Goal: Information Seeking & Learning: Find specific fact

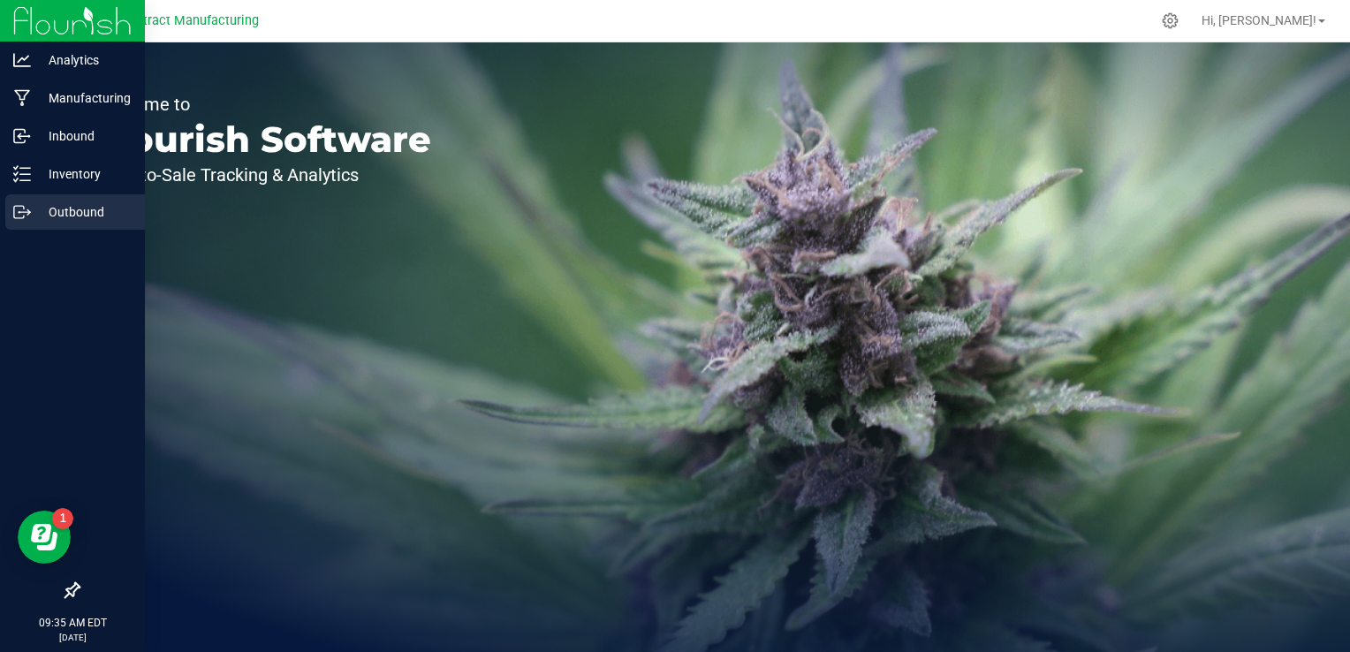
click at [34, 214] on p "Outbound" at bounding box center [84, 211] width 106 height 21
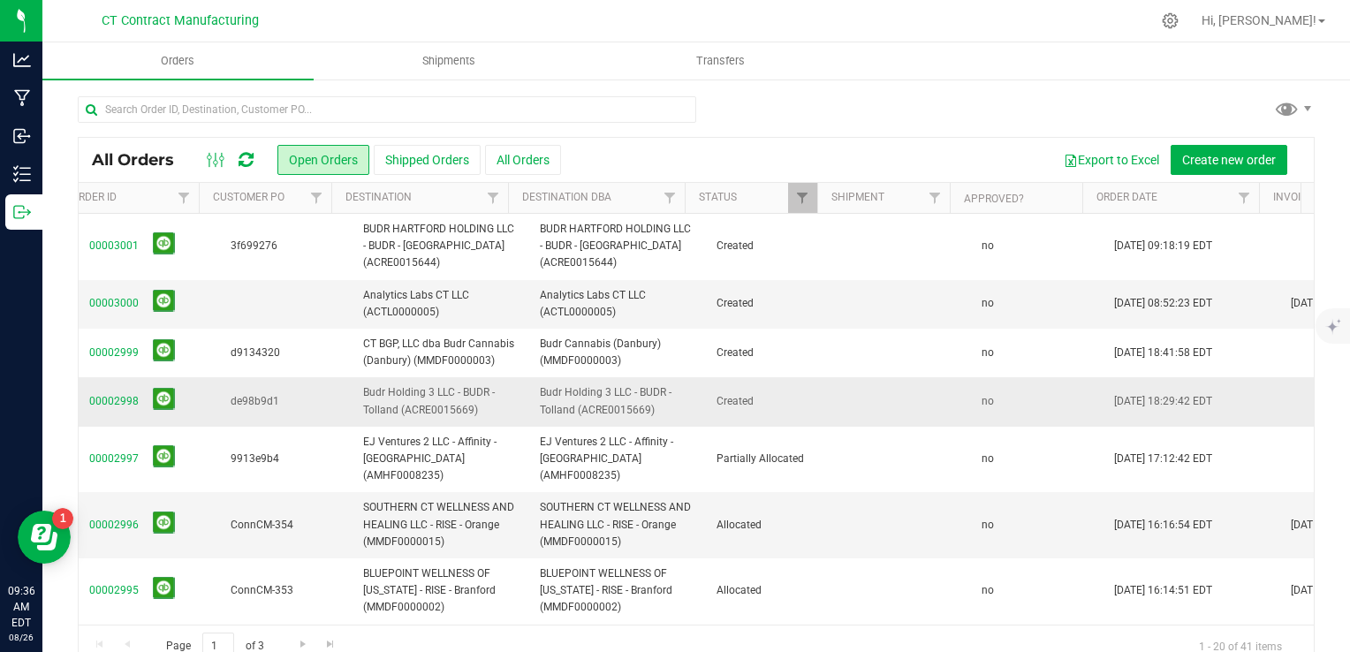
scroll to position [0, 106]
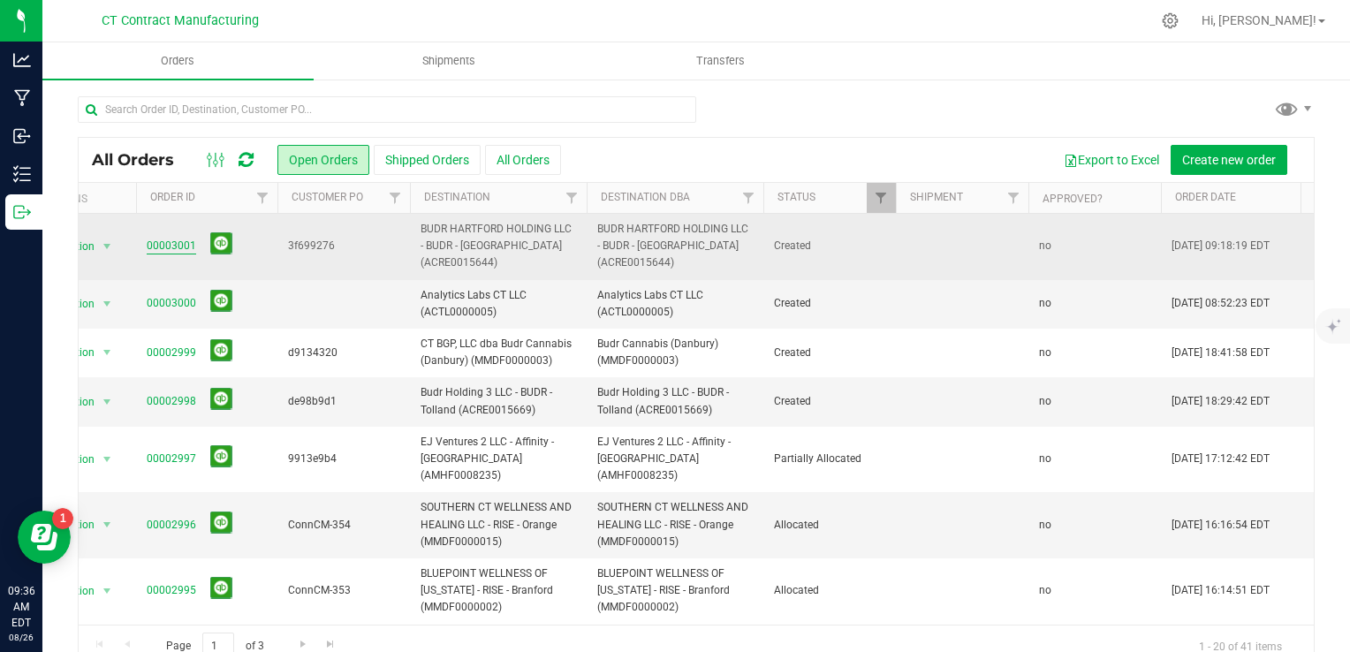
click at [152, 243] on link "00003001" at bounding box center [171, 246] width 49 height 17
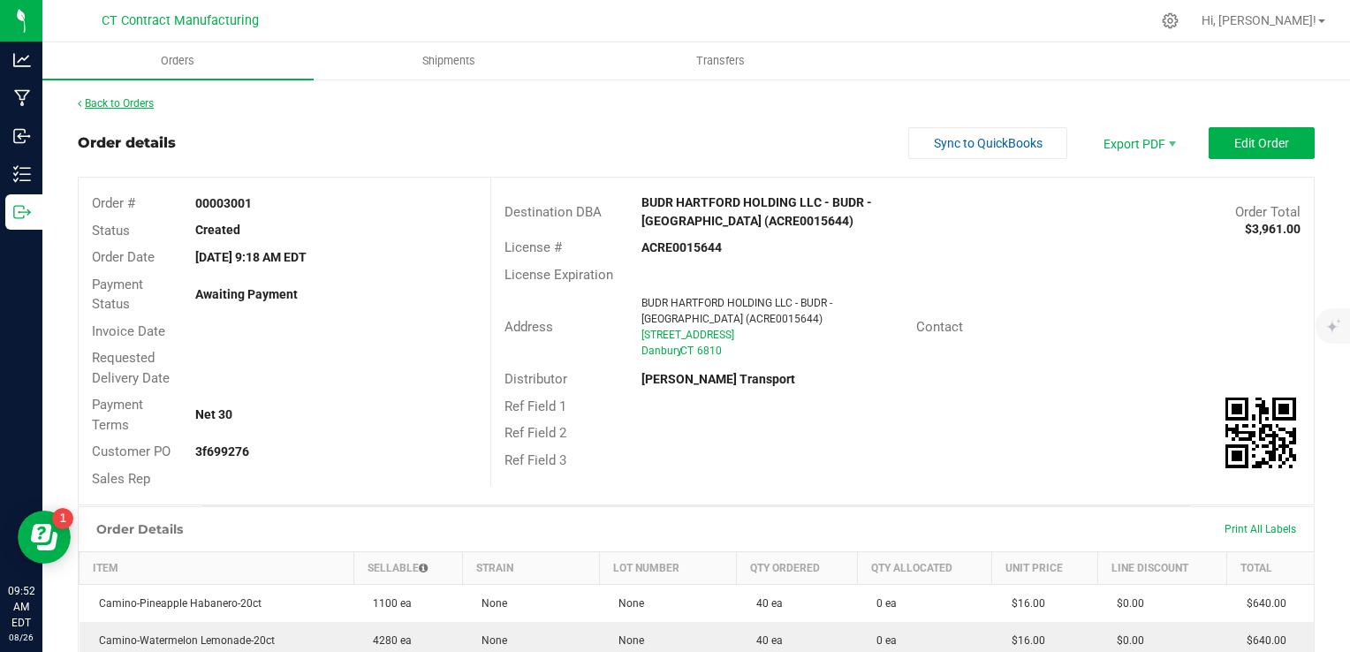
click at [133, 104] on link "Back to Orders" at bounding box center [116, 103] width 76 height 12
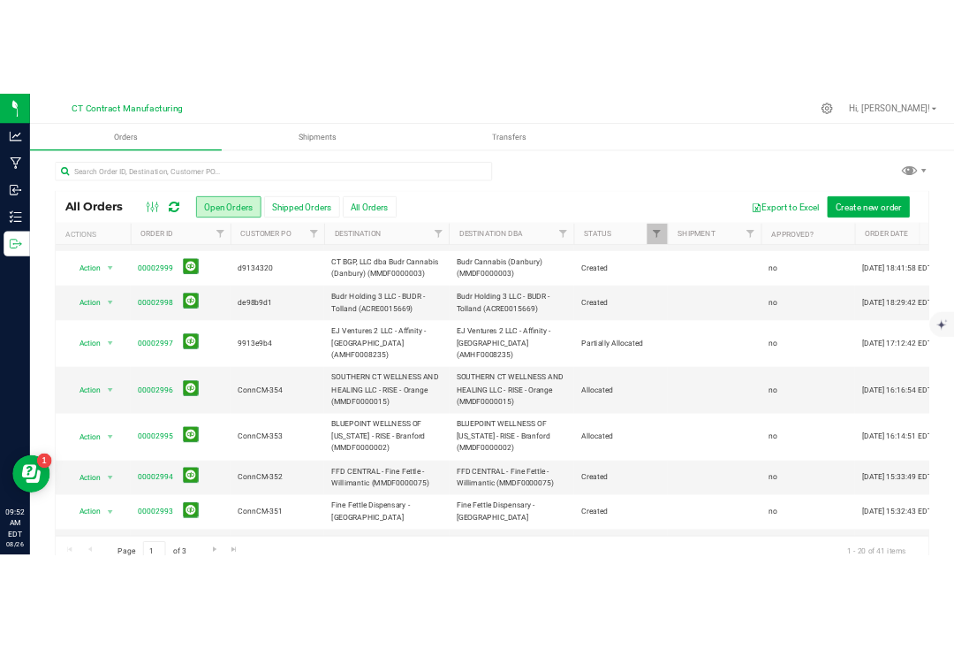
scroll to position [105, 0]
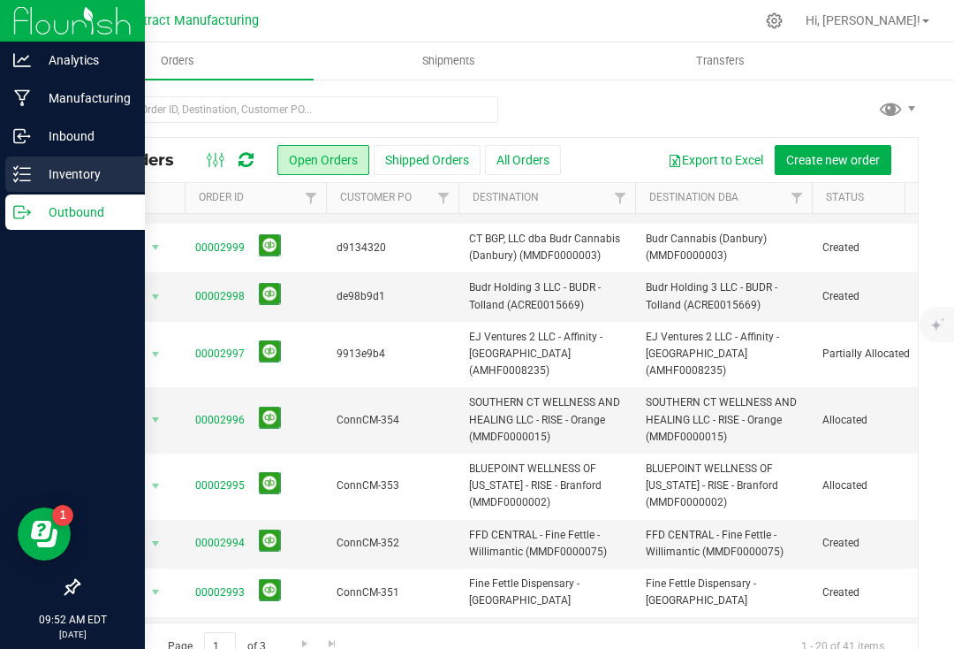
click at [32, 169] on p "Inventory" at bounding box center [84, 173] width 106 height 21
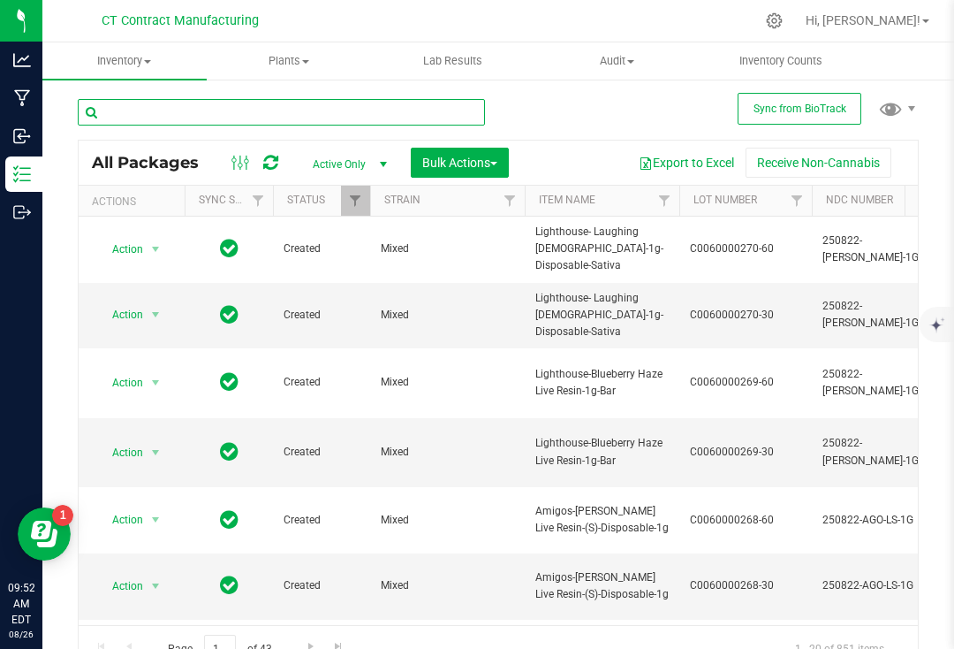
click at [218, 118] on input "text" at bounding box center [281, 112] width 407 height 27
type input "wana"
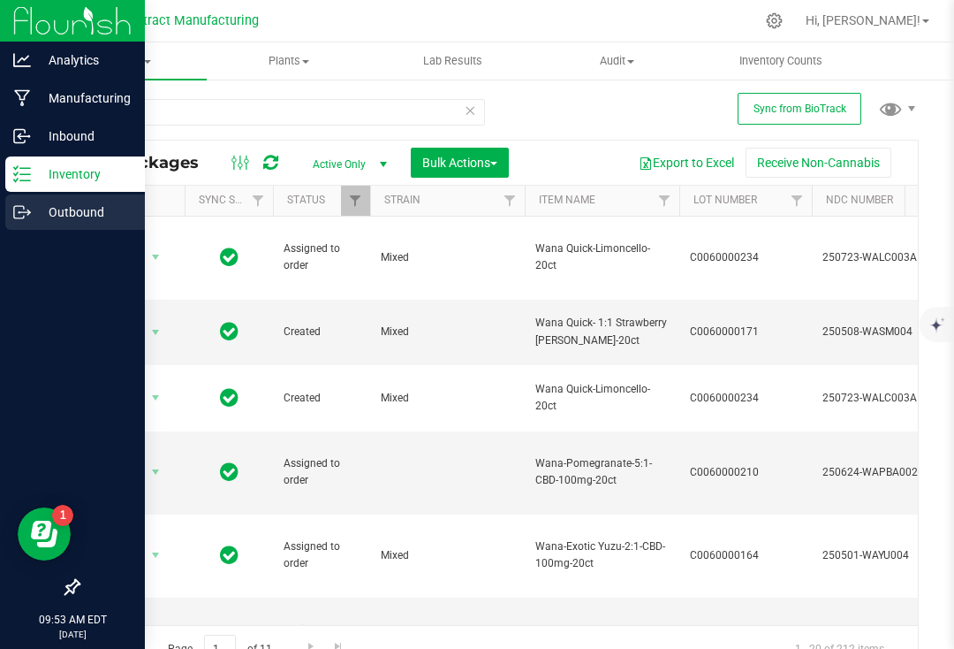
click at [34, 218] on p "Outbound" at bounding box center [84, 211] width 106 height 21
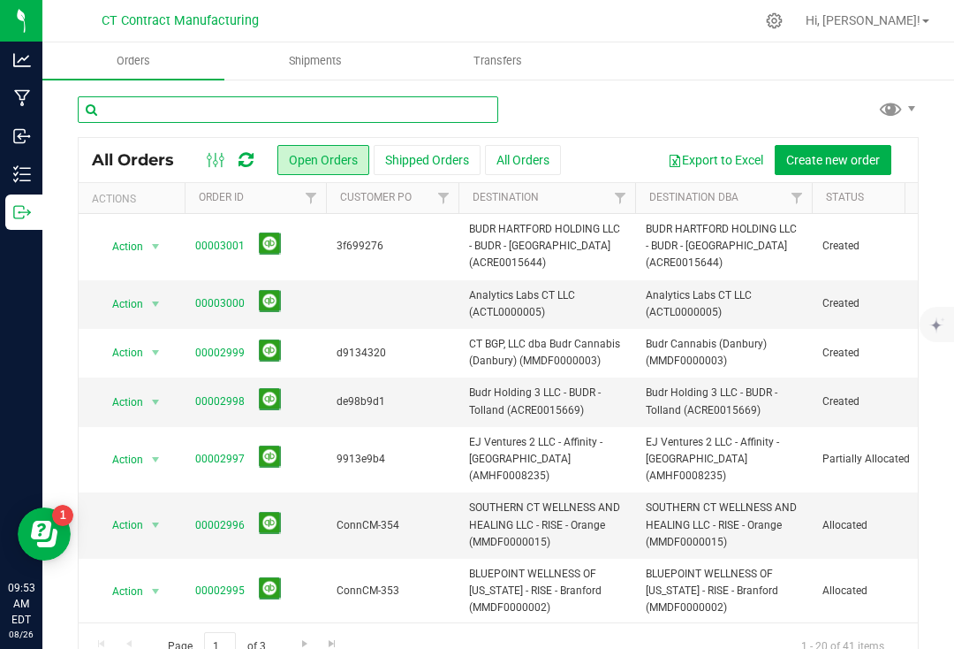
click at [201, 106] on input "text" at bounding box center [288, 109] width 421 height 27
type input "danbury"
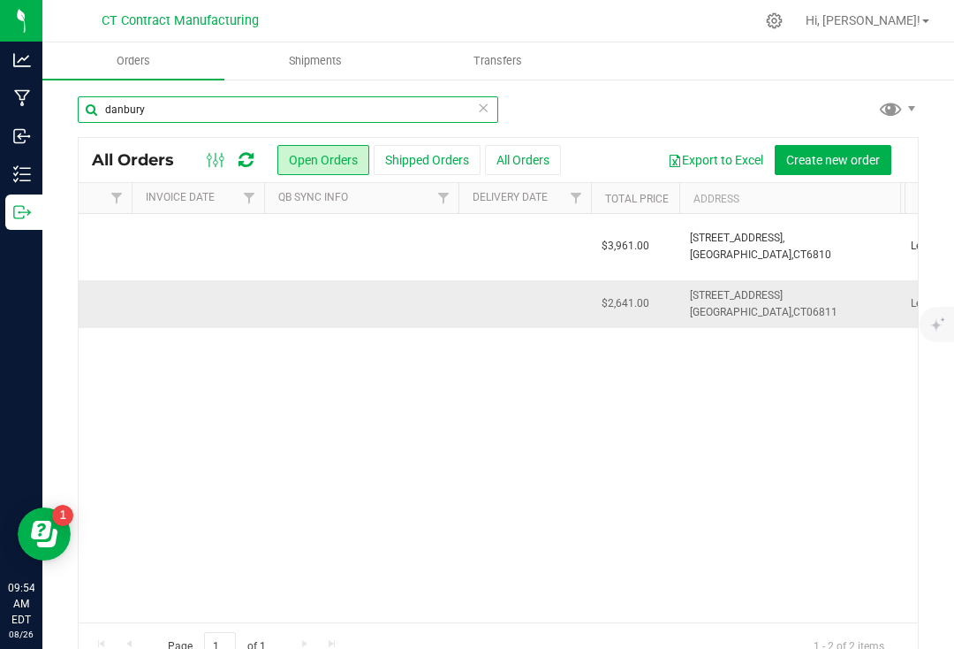
scroll to position [0, 1200]
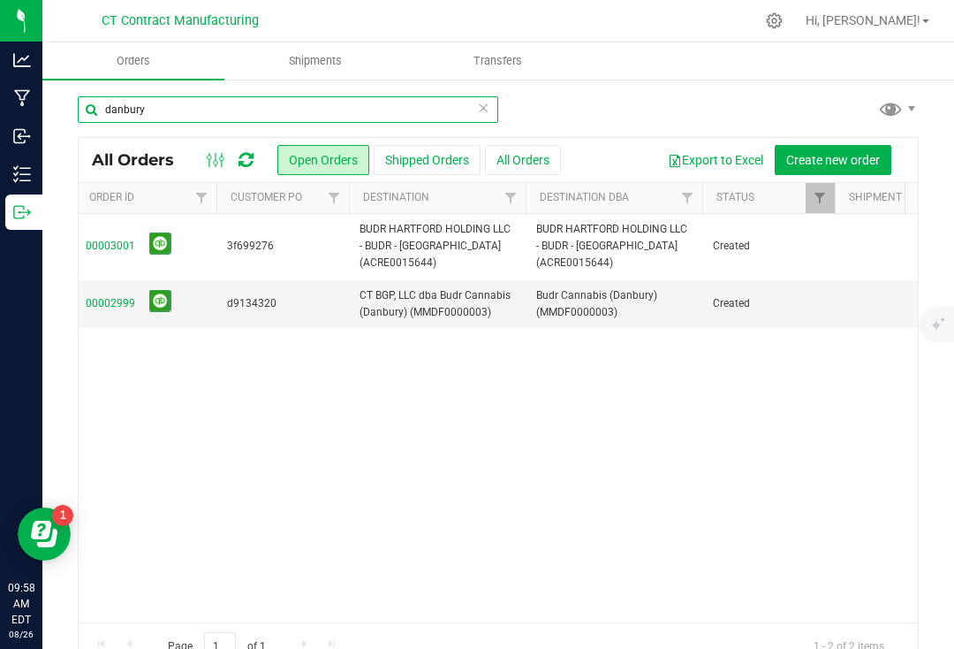
click at [162, 112] on input "danbury" at bounding box center [288, 109] width 421 height 27
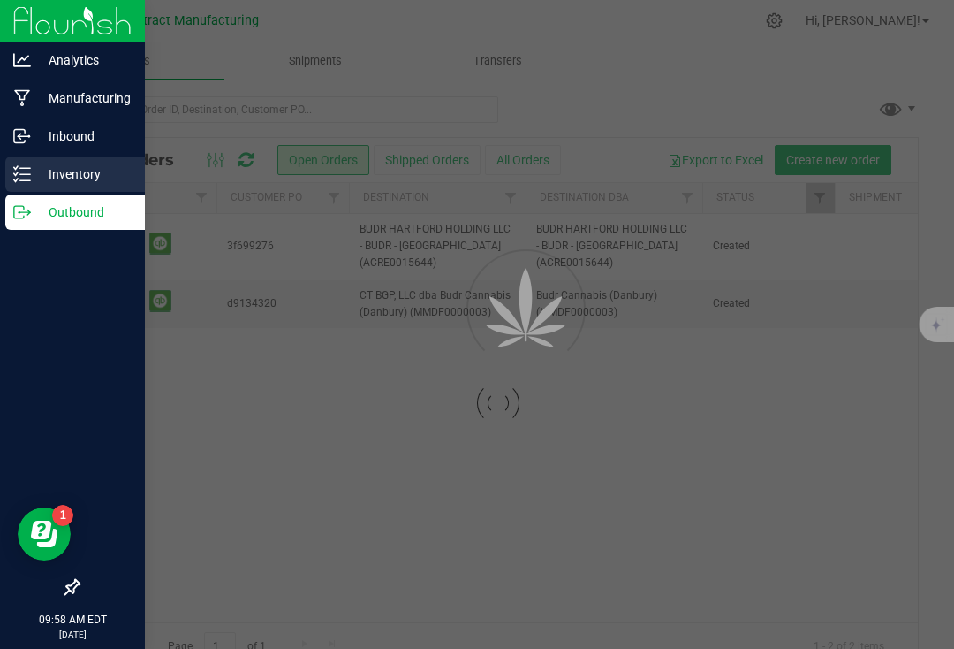
click at [35, 170] on p "Inventory" at bounding box center [84, 173] width 106 height 21
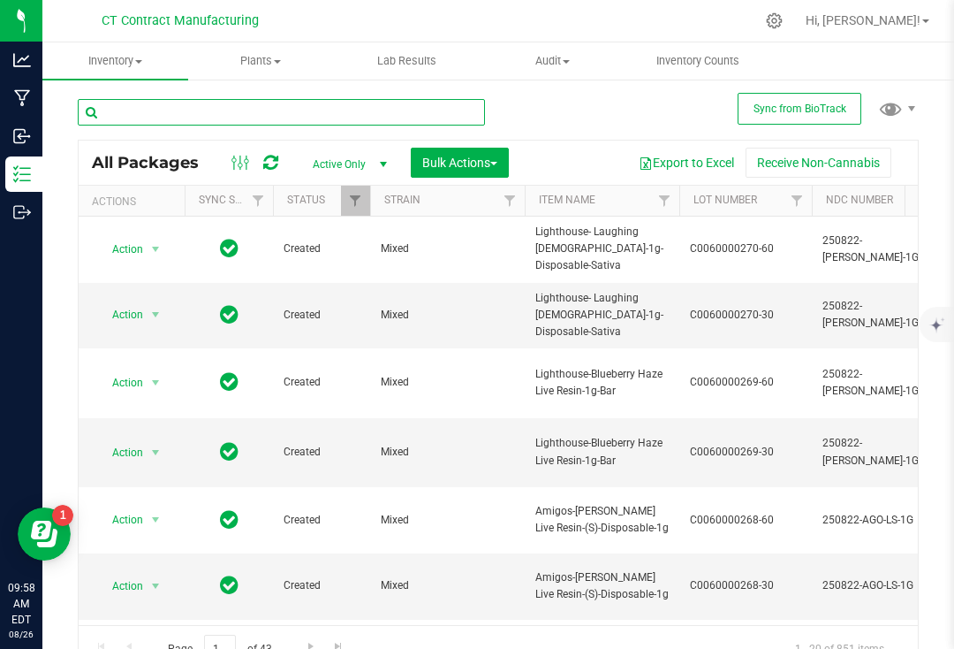
click at [227, 116] on input "text" at bounding box center [281, 112] width 407 height 27
type input "wana"
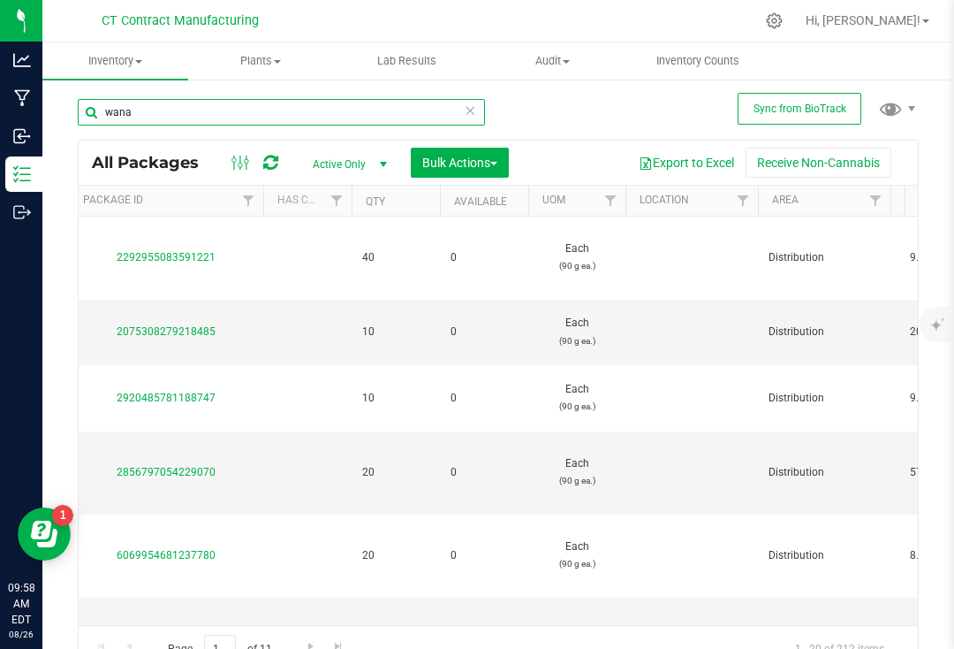
scroll to position [0, 1067]
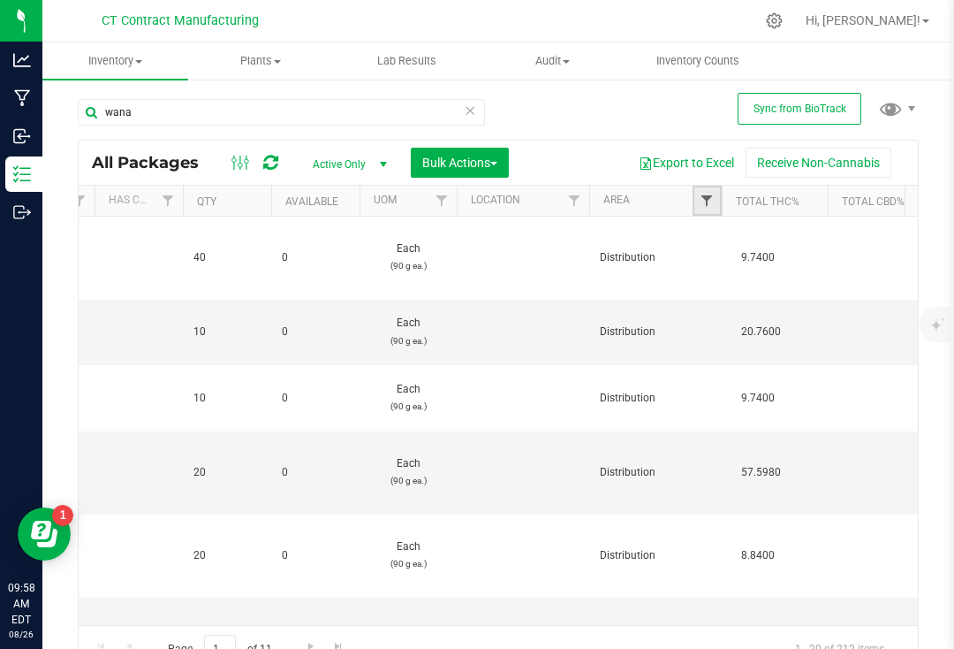
click at [700, 197] on span "Filter" at bounding box center [707, 201] width 14 height 14
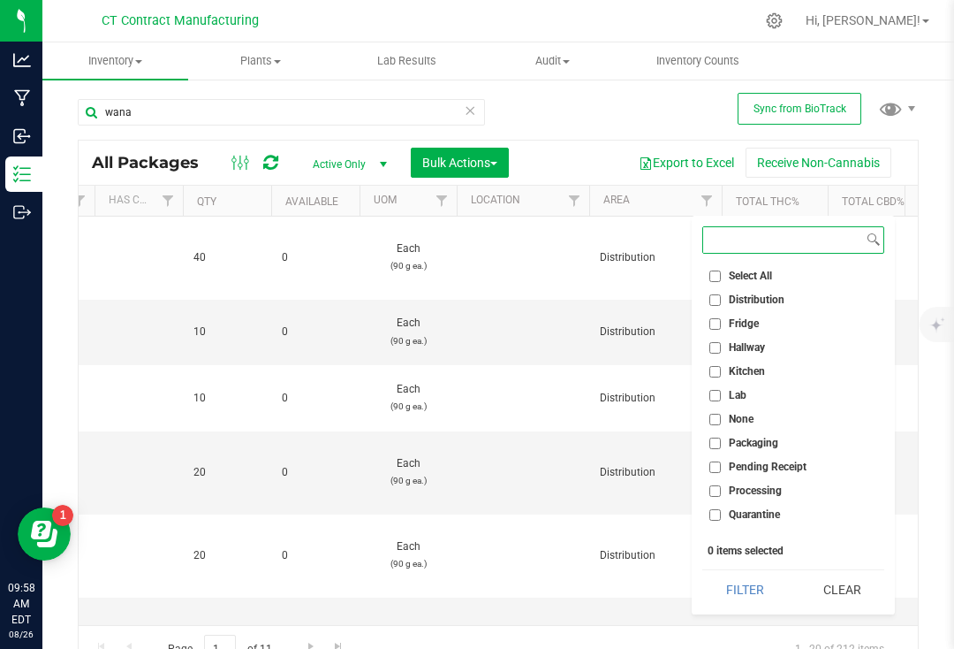
scroll to position [134, 0]
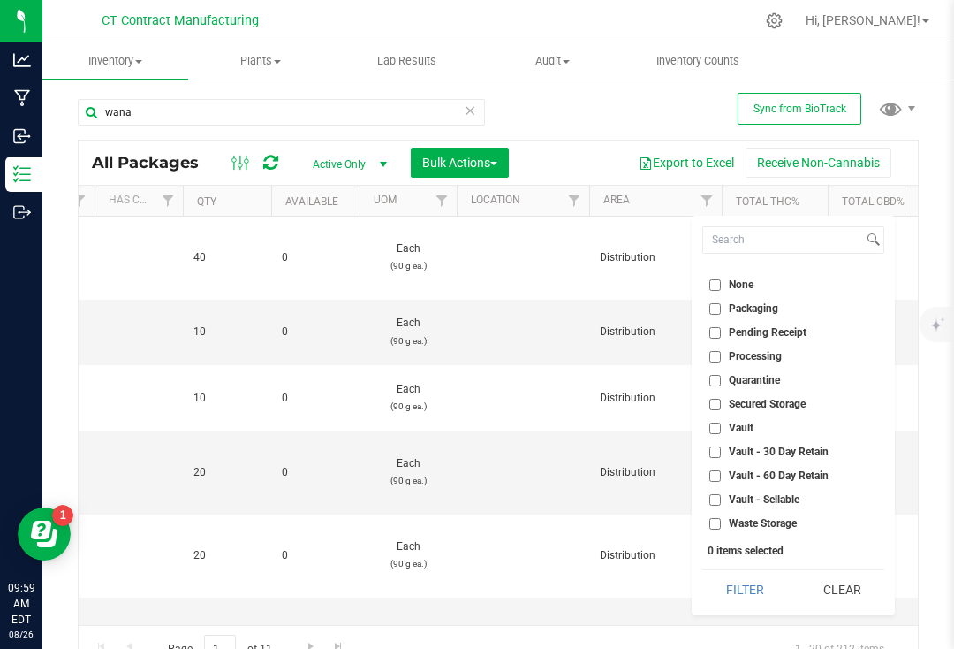
click at [714, 502] on input "Vault - Sellable" at bounding box center [715, 499] width 11 height 11
checkbox input "true"
click at [759, 583] on button "Filter" at bounding box center [745, 589] width 85 height 39
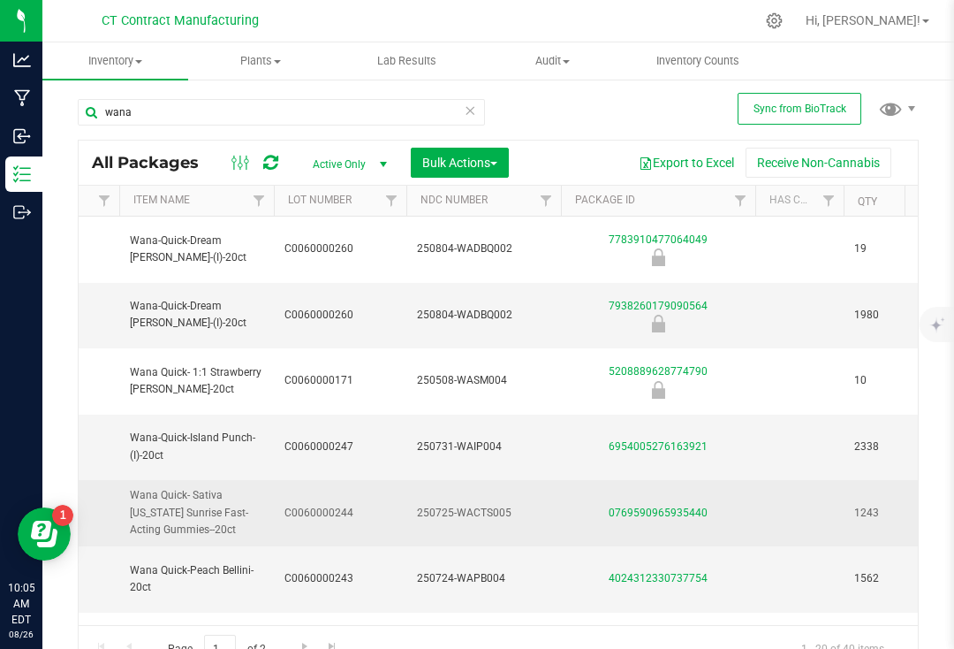
scroll to position [0, 428]
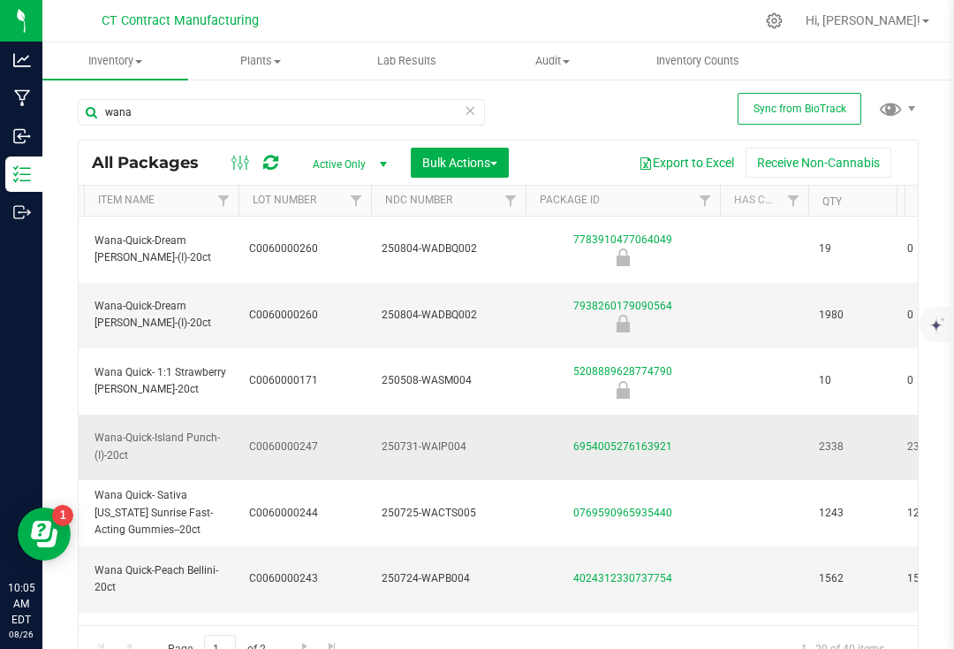
click at [290, 438] on span "C0060000247" at bounding box center [304, 446] width 111 height 17
click at [290, 433] on input "C0060000247" at bounding box center [301, 446] width 126 height 27
click at [583, 175] on div "Export to Excel Receive Non-Cannabis" at bounding box center [713, 163] width 383 height 30
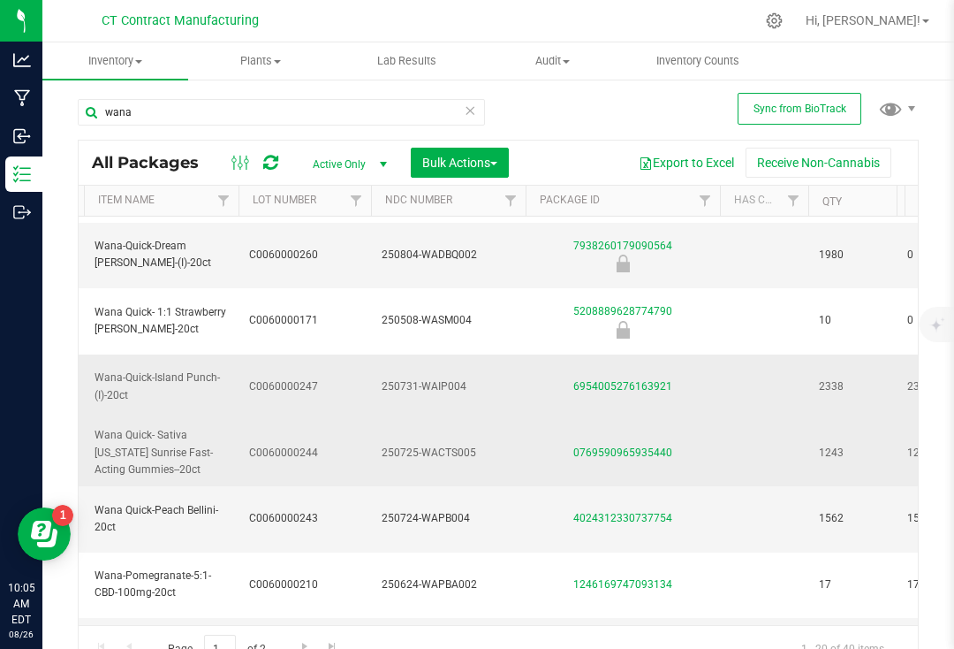
click at [306, 444] on span "C0060000244" at bounding box center [304, 452] width 111 height 17
click at [306, 439] on input "C0060000244" at bounding box center [301, 452] width 126 height 27
click at [588, 133] on div "wana All Packages Active Only Active Only Lab Samples Locked All External Inter…" at bounding box center [498, 376] width 841 height 589
click at [267, 510] on span "C0060000243" at bounding box center [304, 518] width 111 height 17
click at [267, 505] on input "C0060000243" at bounding box center [301, 518] width 126 height 27
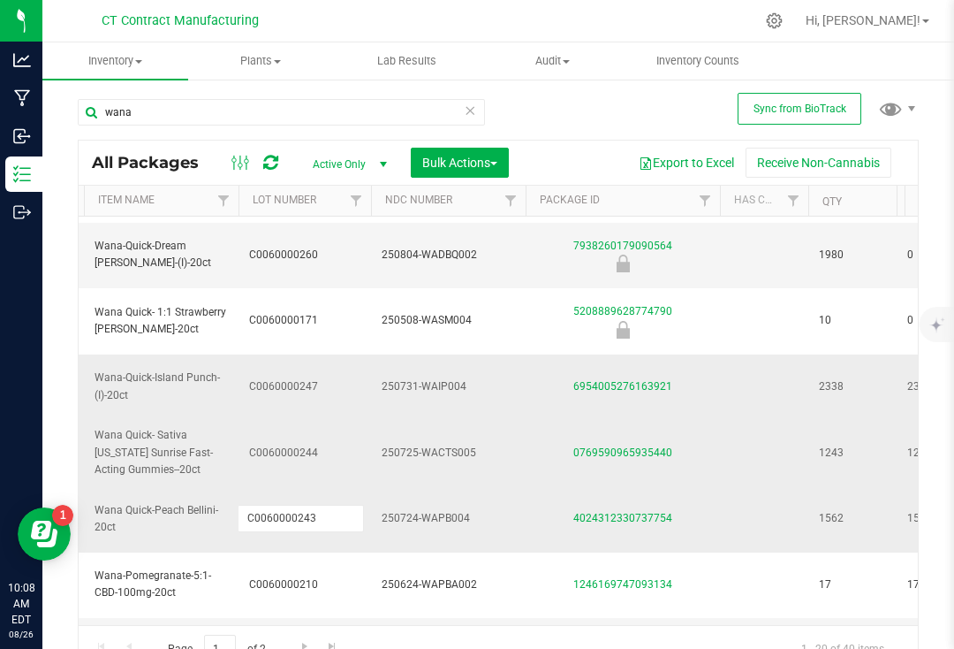
click at [267, 505] on input "C0060000243" at bounding box center [301, 518] width 126 height 27
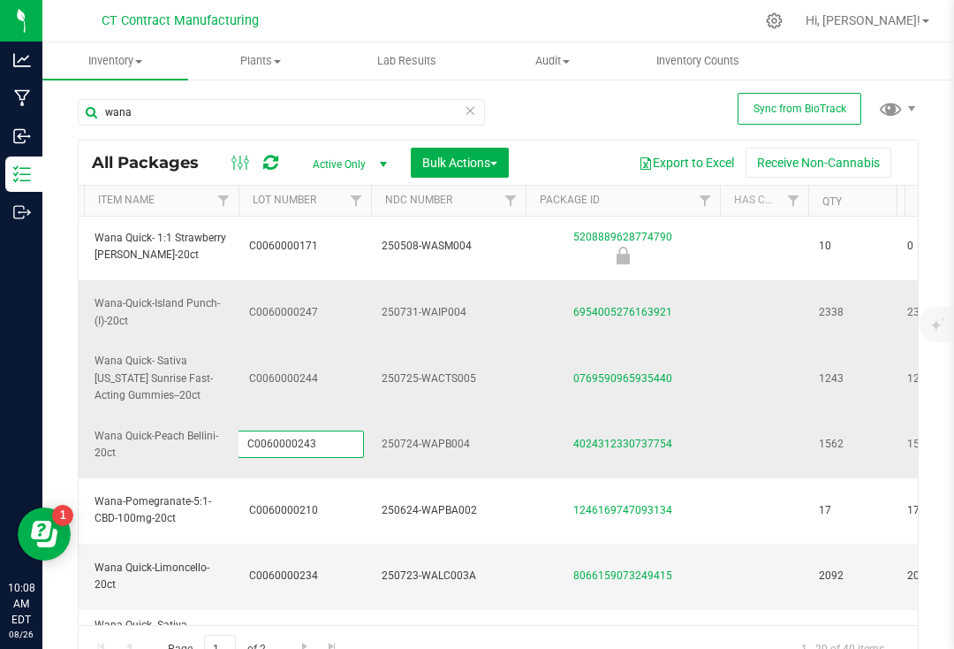
scroll to position [138, 441]
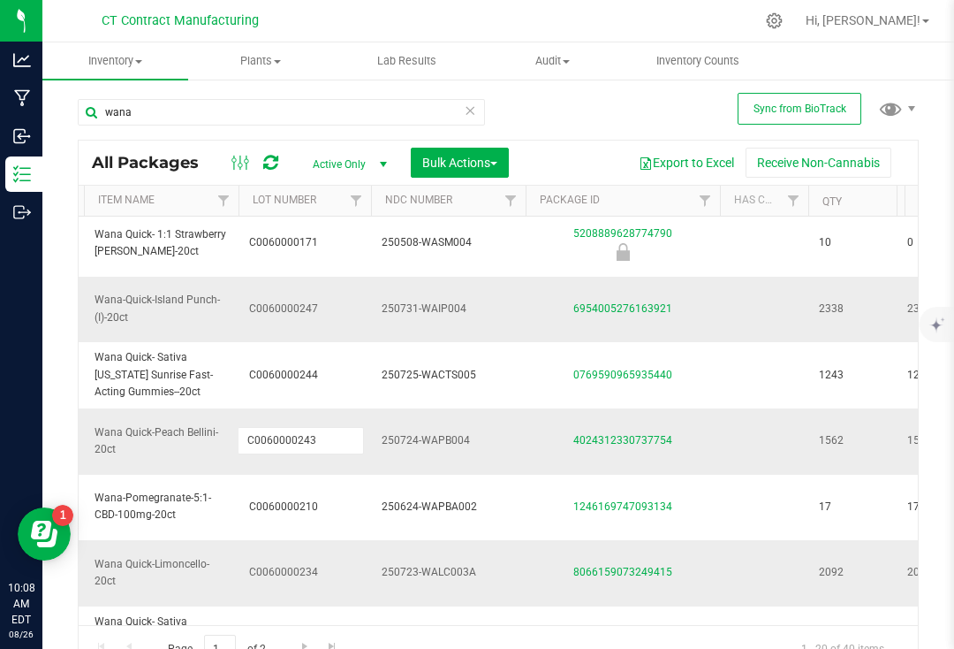
click at [304, 564] on span "C0060000234" at bounding box center [304, 572] width 111 height 17
click at [304, 559] on input "C0060000234" at bounding box center [301, 572] width 126 height 27
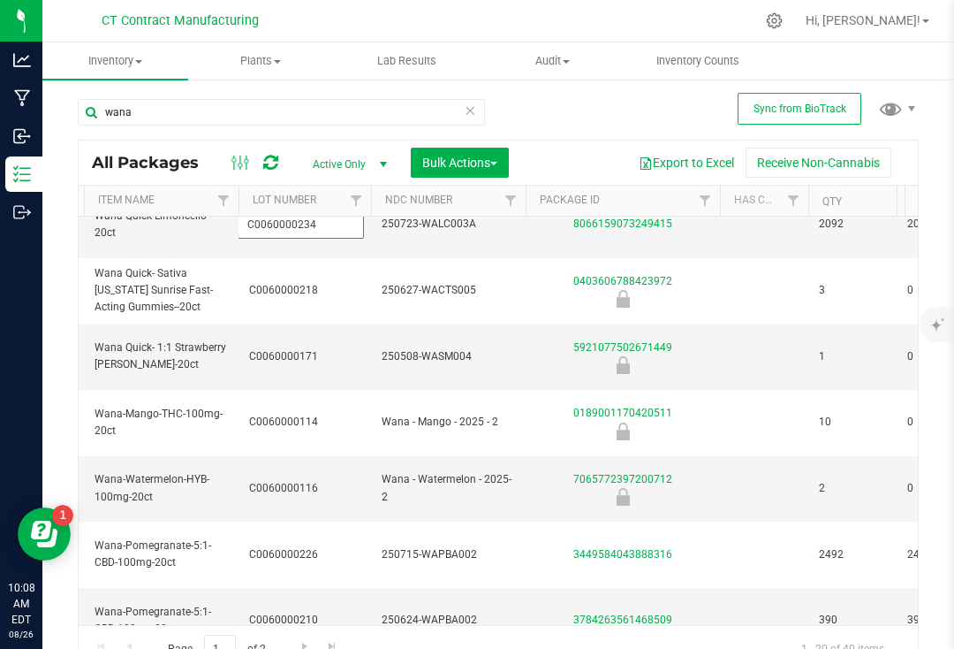
scroll to position [495, 441]
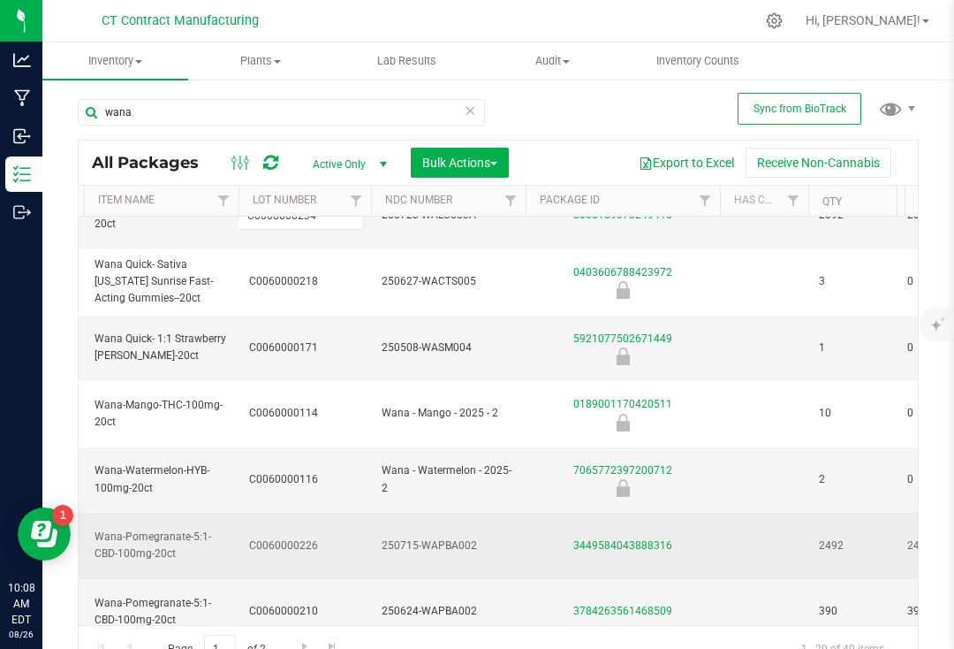
click at [293, 537] on span "C0060000226" at bounding box center [304, 545] width 111 height 17
click at [293, 603] on span "C0060000210" at bounding box center [304, 611] width 111 height 17
click at [293, 597] on input "C0060000210" at bounding box center [301, 610] width 126 height 27
click at [543, 174] on div "Export to Excel Receive Non-Cannabis" at bounding box center [713, 163] width 383 height 30
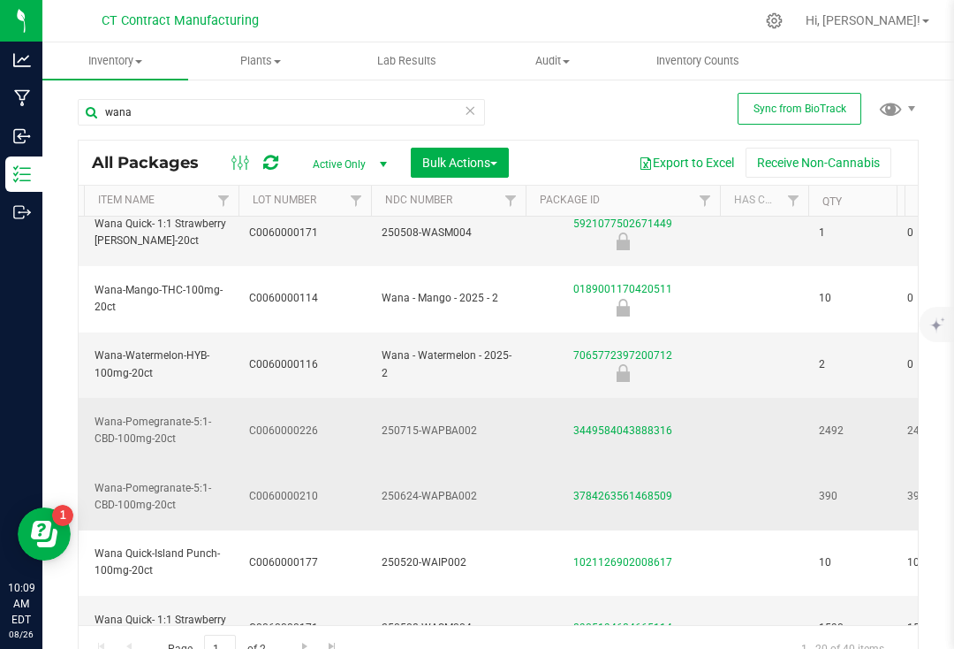
scroll to position [619, 441]
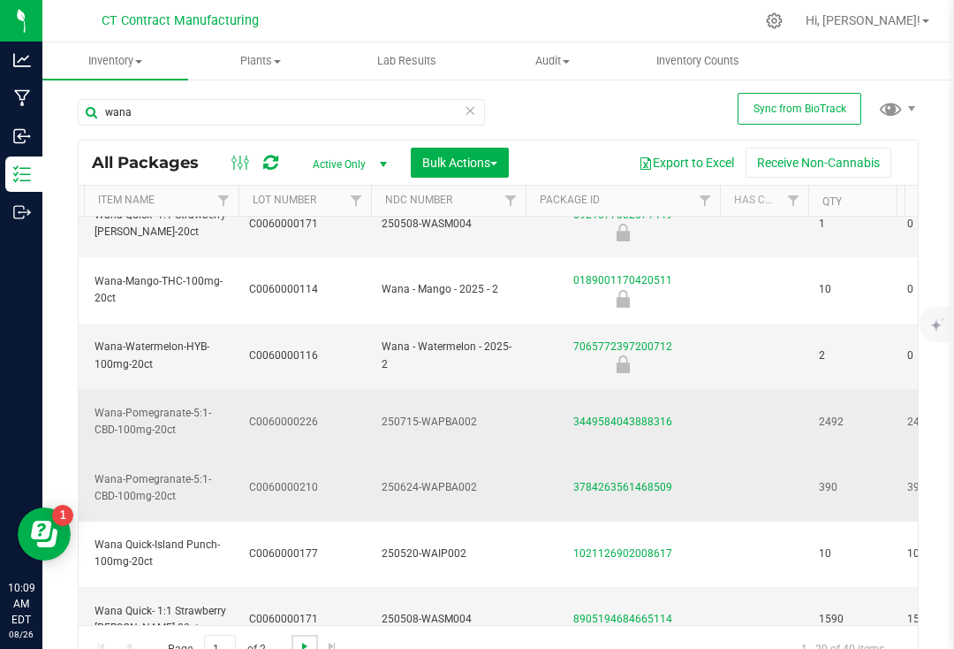
click at [300, 639] on span "Go to the next page" at bounding box center [305, 646] width 14 height 14
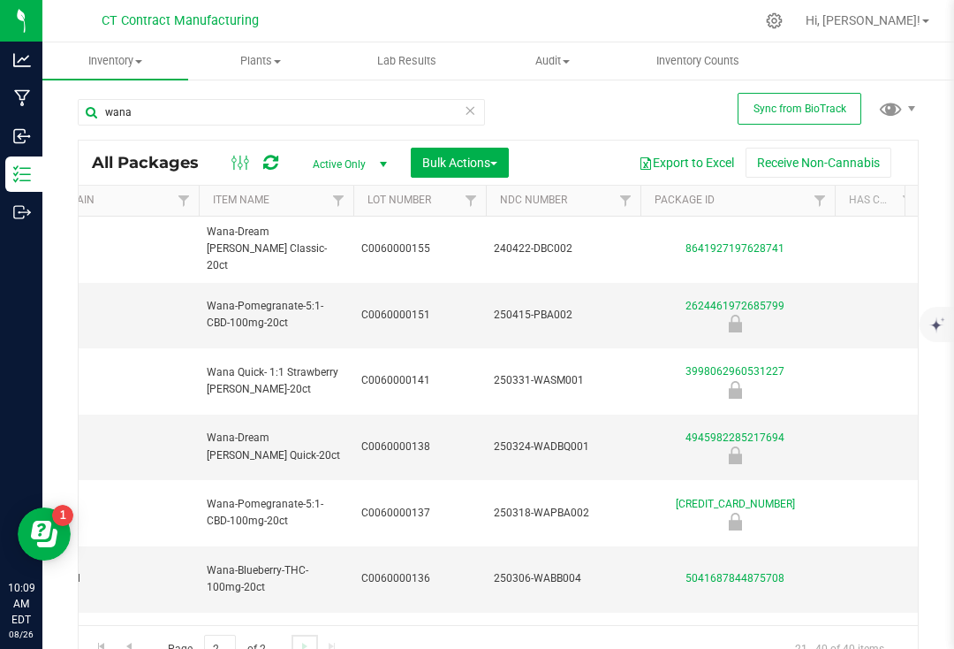
scroll to position [0, 329]
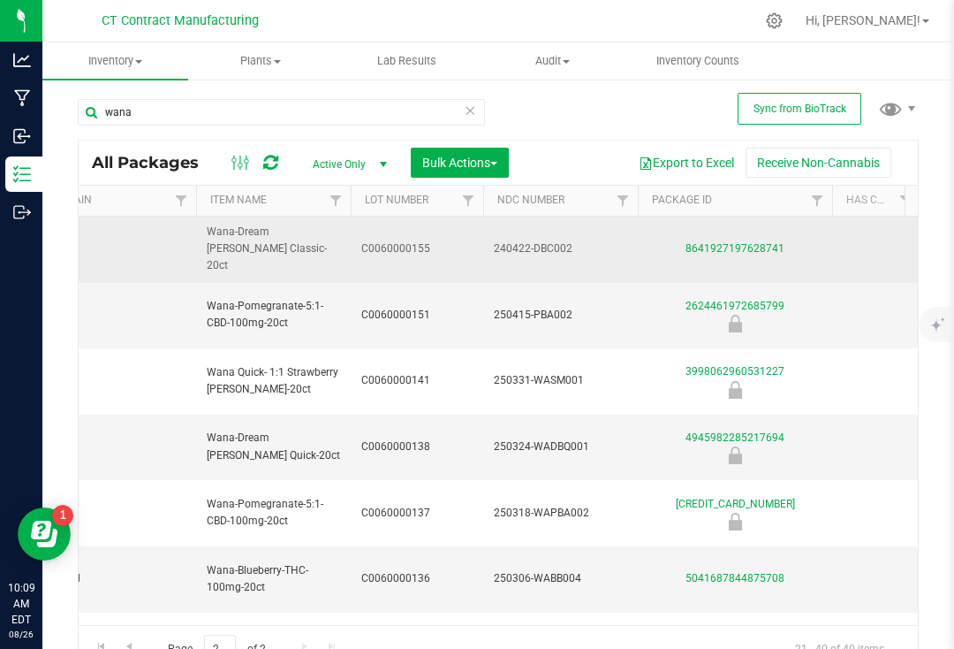
click at [396, 240] on span "C0060000155" at bounding box center [416, 248] width 111 height 17
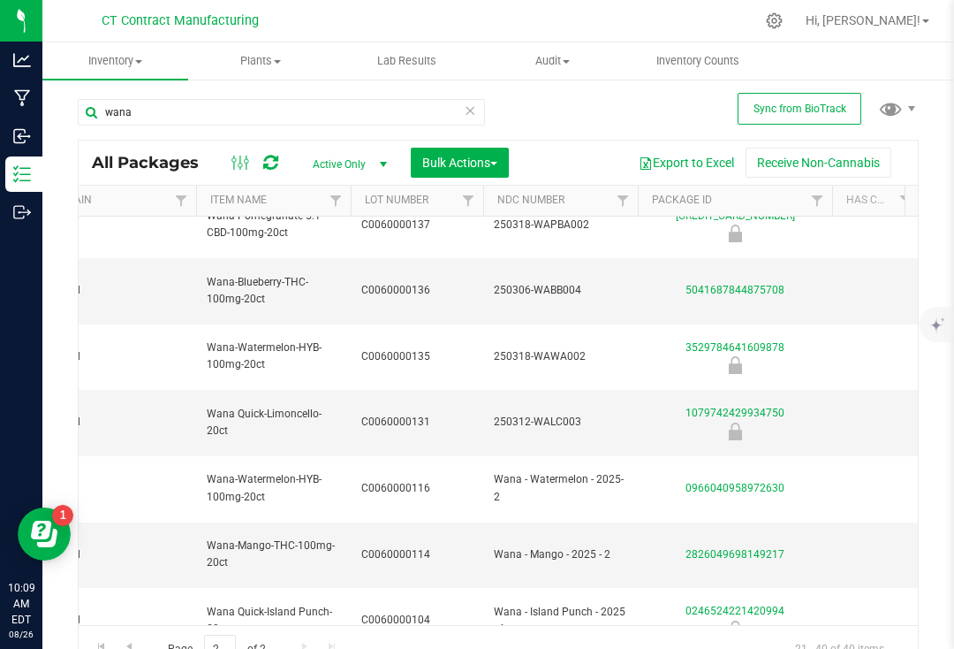
scroll to position [286, 329]
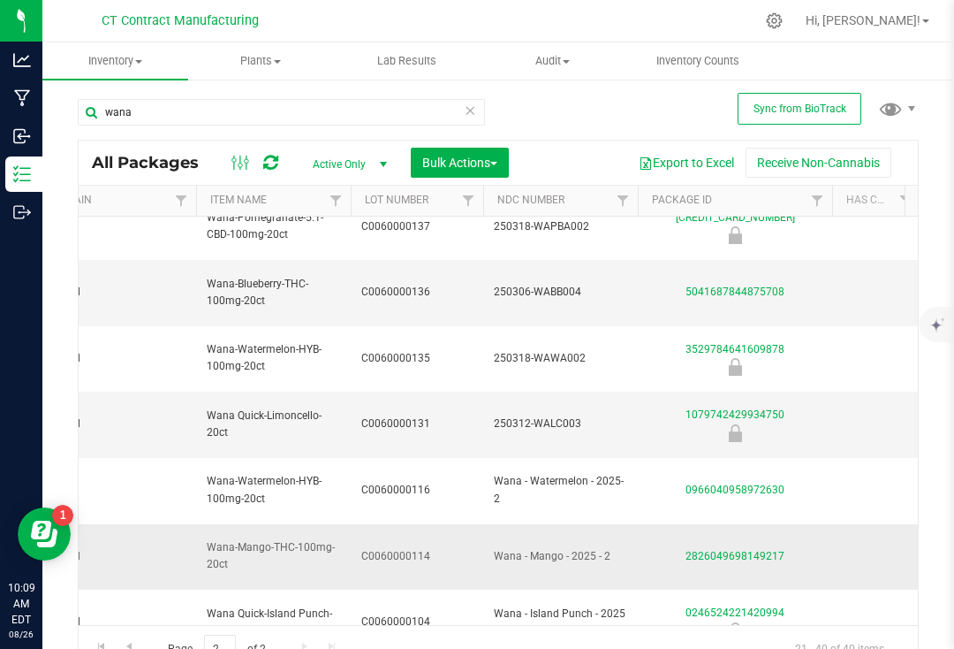
click at [388, 548] on span "C0060000114" at bounding box center [416, 556] width 111 height 17
click at [388, 543] on input "C0060000114" at bounding box center [413, 556] width 126 height 27
click at [336, 539] on span "Wana-Mango-THC-100mg-20ct" at bounding box center [273, 556] width 133 height 34
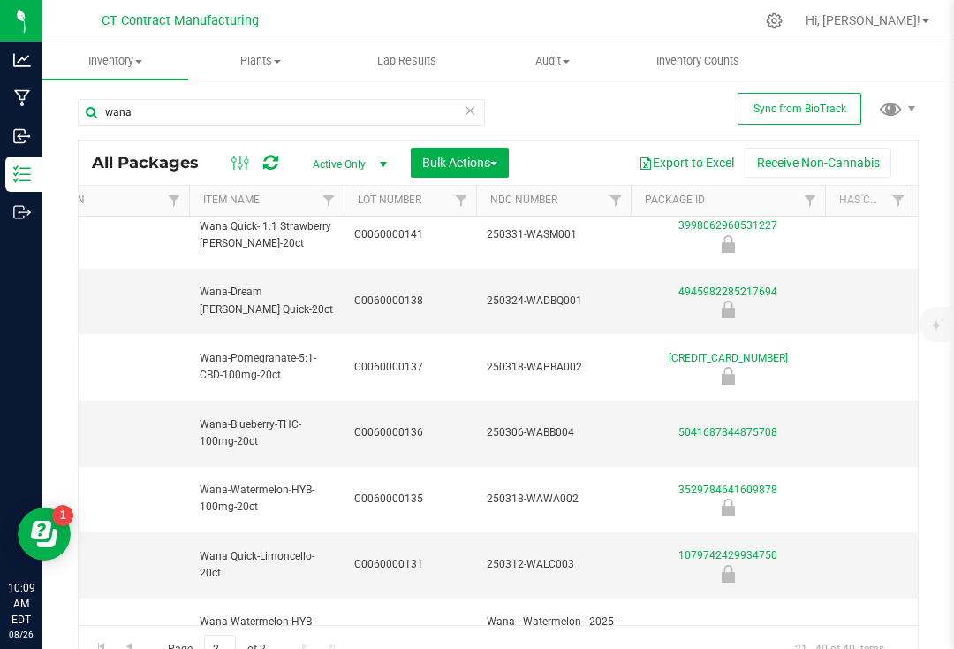
scroll to position [145, 336]
click at [374, 425] on span "C0060000136" at bounding box center [409, 433] width 111 height 17
click at [374, 420] on input "C0060000136" at bounding box center [406, 433] width 126 height 27
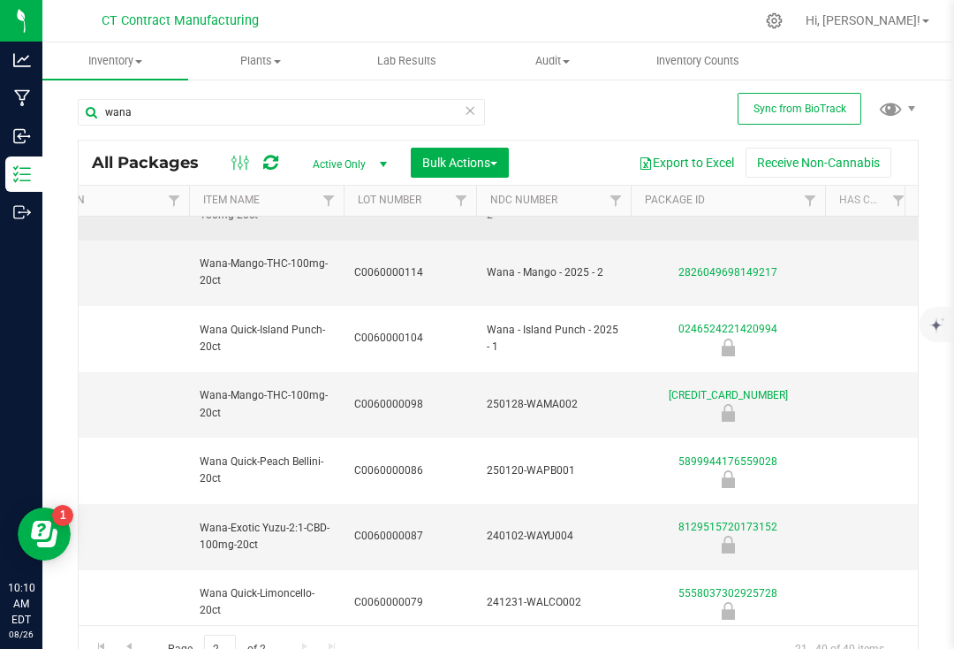
scroll to position [589, 336]
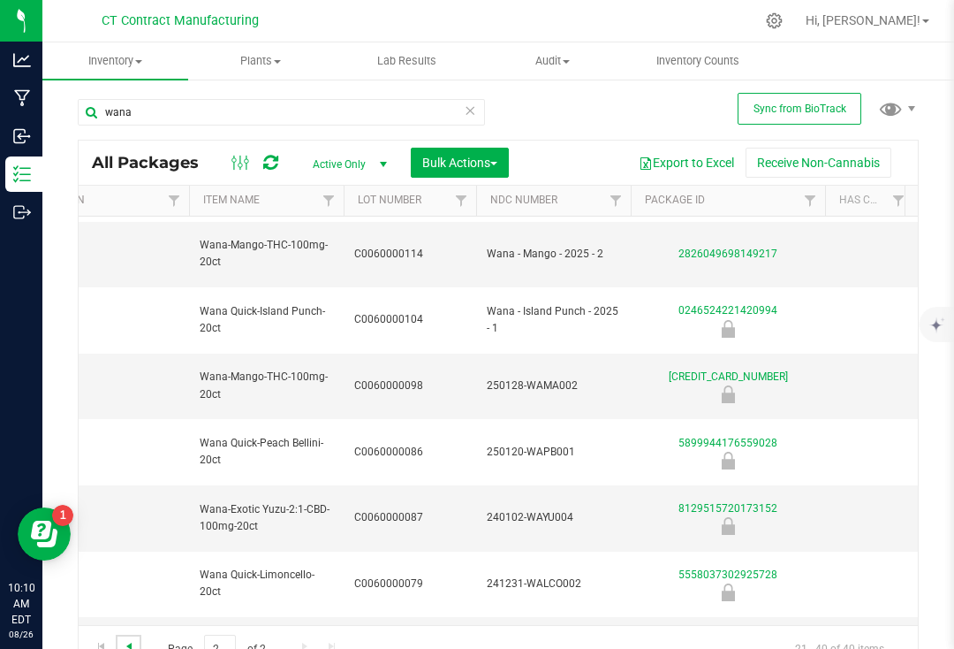
click at [130, 642] on span "Go to the previous page" at bounding box center [129, 646] width 14 height 14
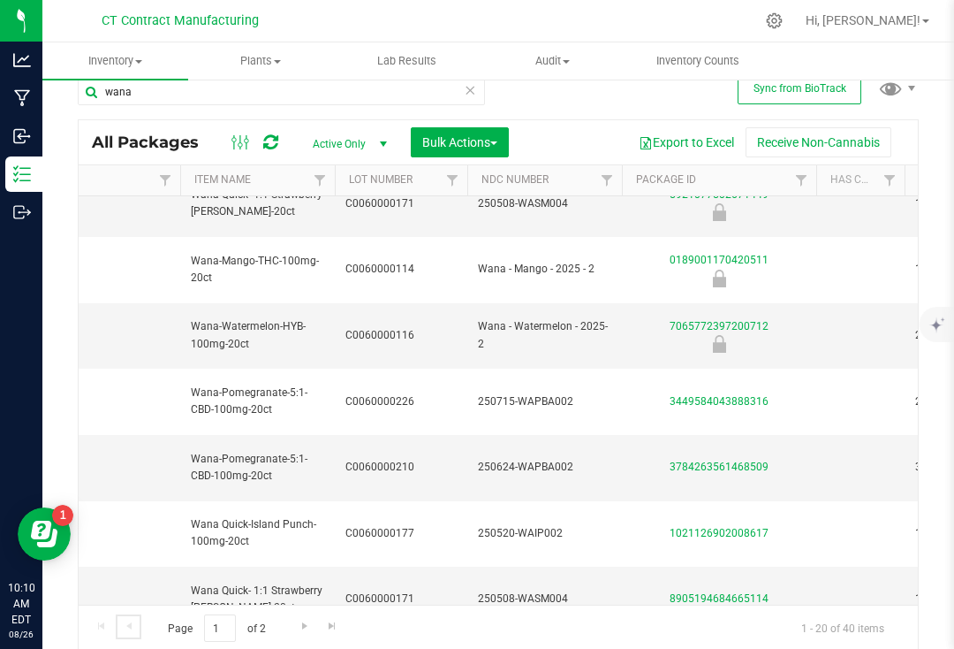
scroll to position [619, 456]
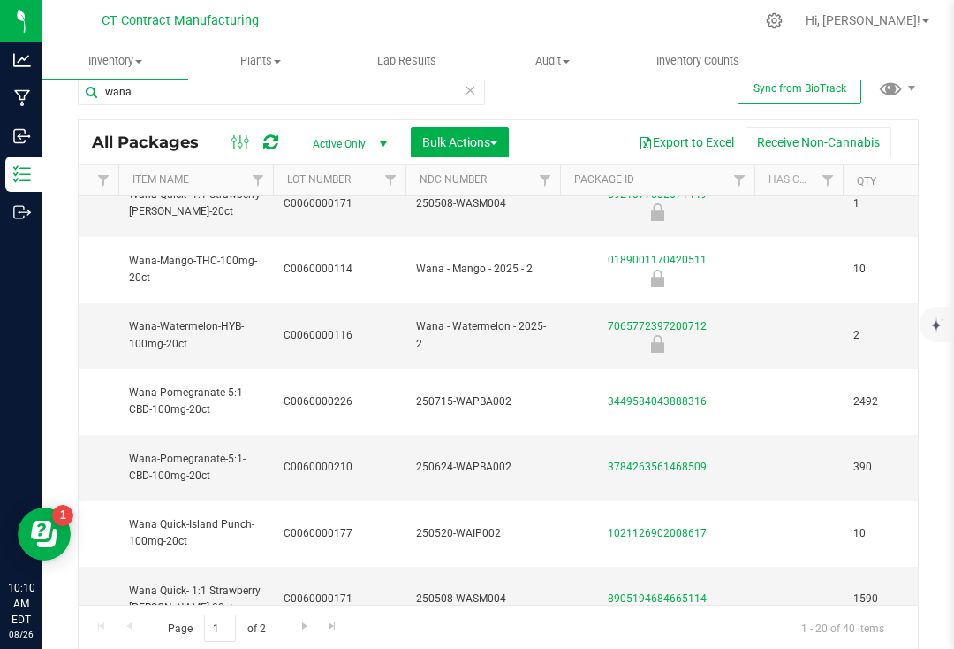
click at [318, 590] on span "C0060000171" at bounding box center [339, 598] width 111 height 17
click at [321, 585] on input "C0060000171" at bounding box center [335, 598] width 126 height 27
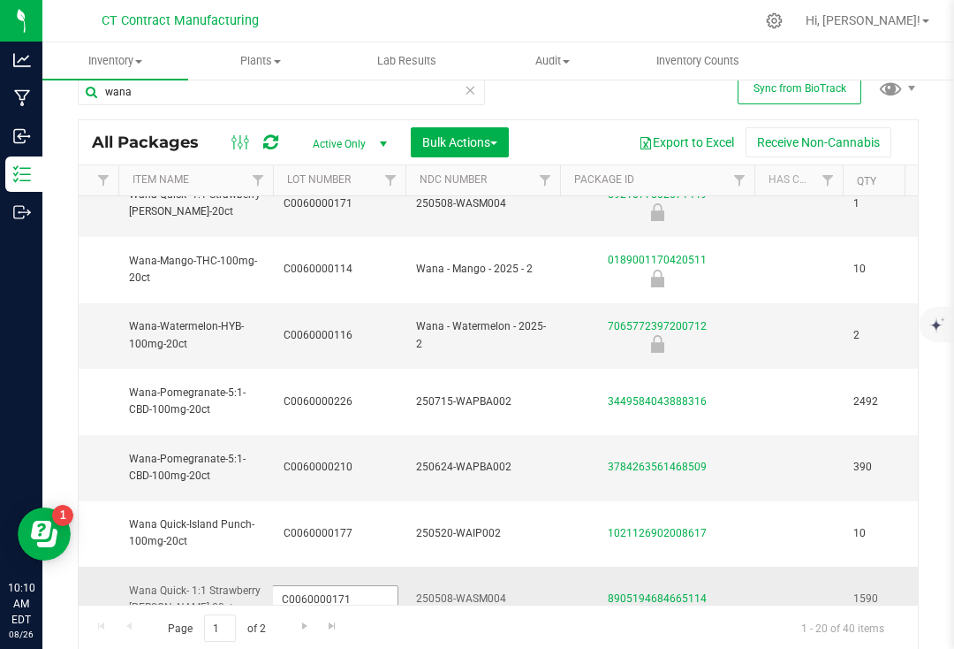
click at [321, 585] on input "C0060000171" at bounding box center [335, 598] width 126 height 27
click at [280, 95] on input "wana" at bounding box center [281, 92] width 407 height 27
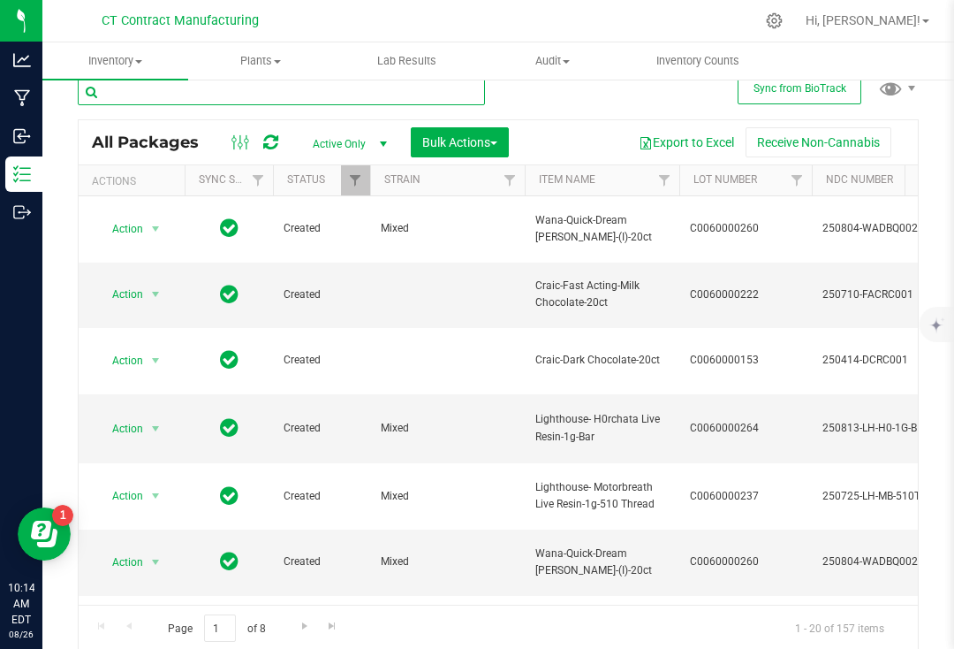
click at [280, 95] on input "text" at bounding box center [281, 92] width 407 height 27
type input "lighthouse"
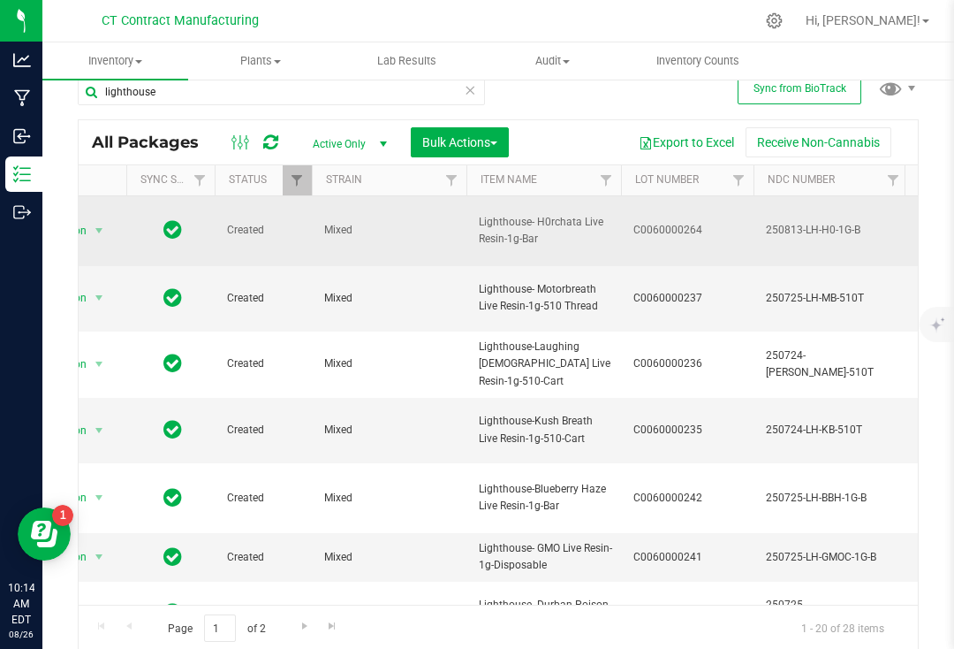
scroll to position [0, 44]
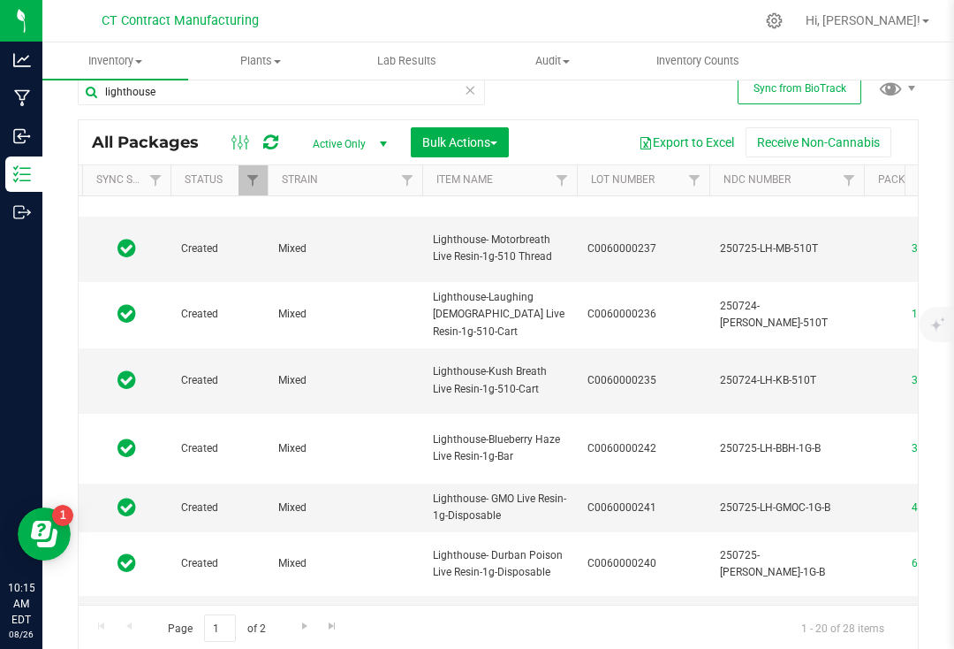
click at [569, 141] on div "Export to Excel Receive Non-Cannabis" at bounding box center [713, 142] width 383 height 30
